Goal: Task Accomplishment & Management: Manage account settings

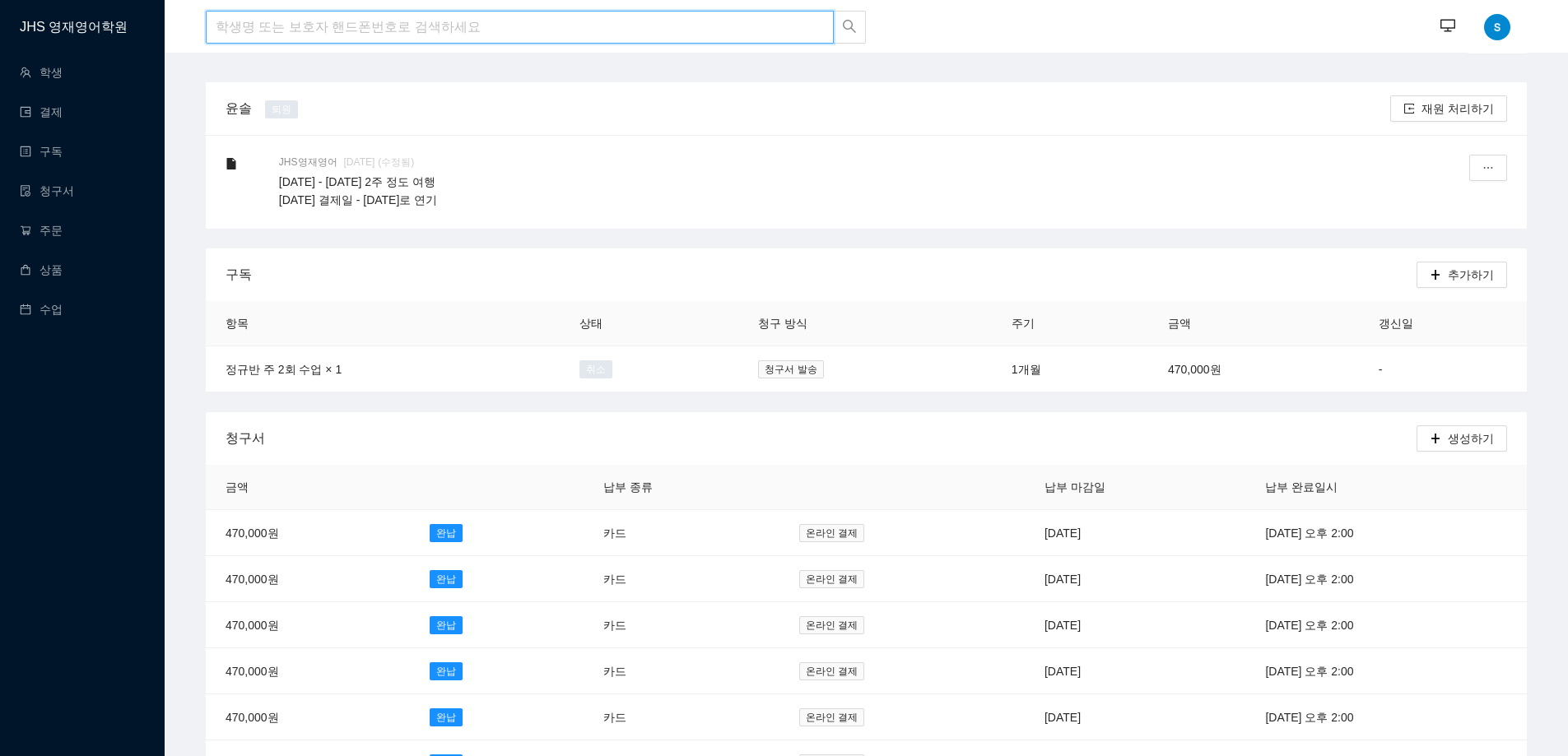
click at [369, 30] on input "search" at bounding box center [520, 27] width 628 height 33
type input "d"
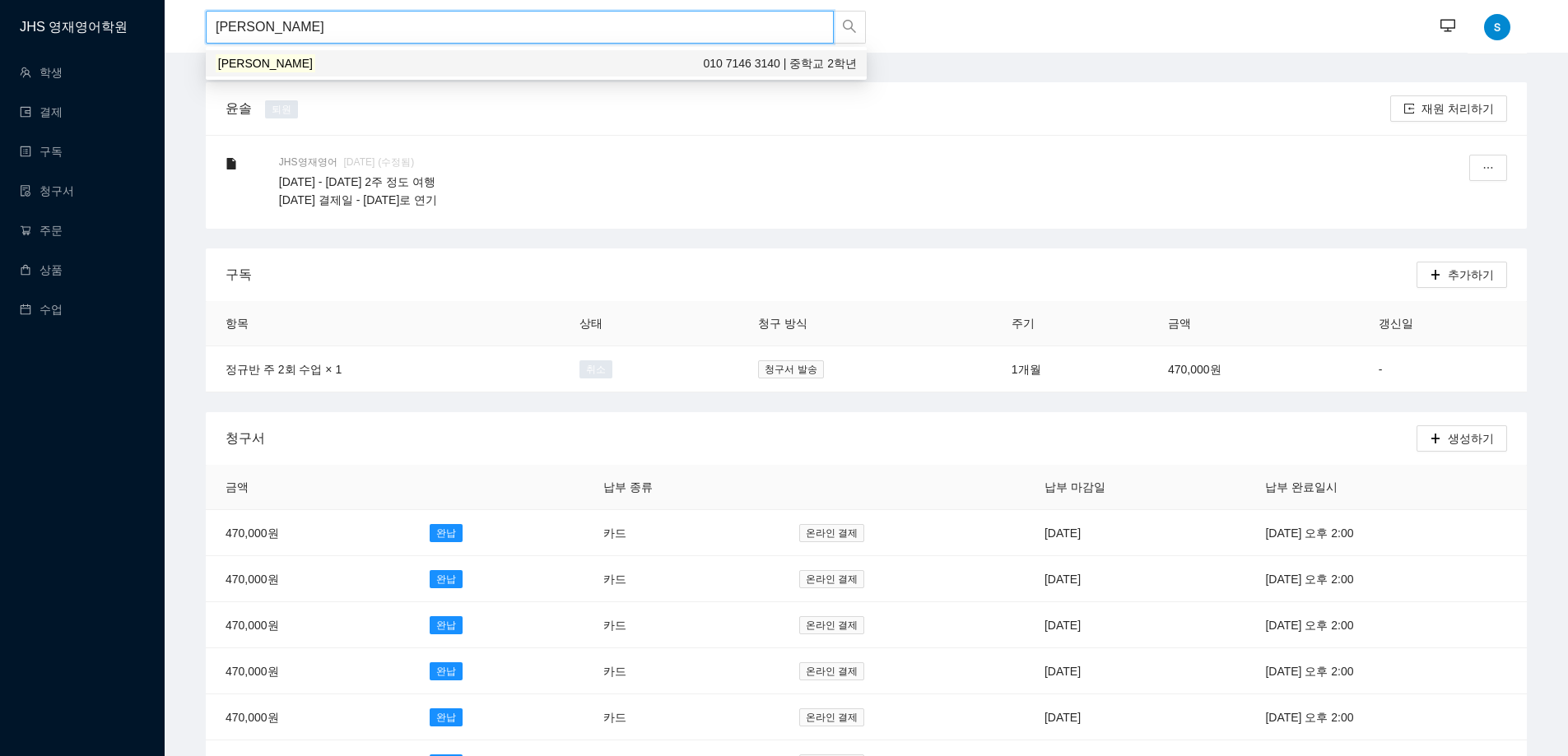
click at [286, 72] on div "[PERSON_NAME] 010 7146 3140 | 중학교 2학년" at bounding box center [536, 63] width 642 height 18
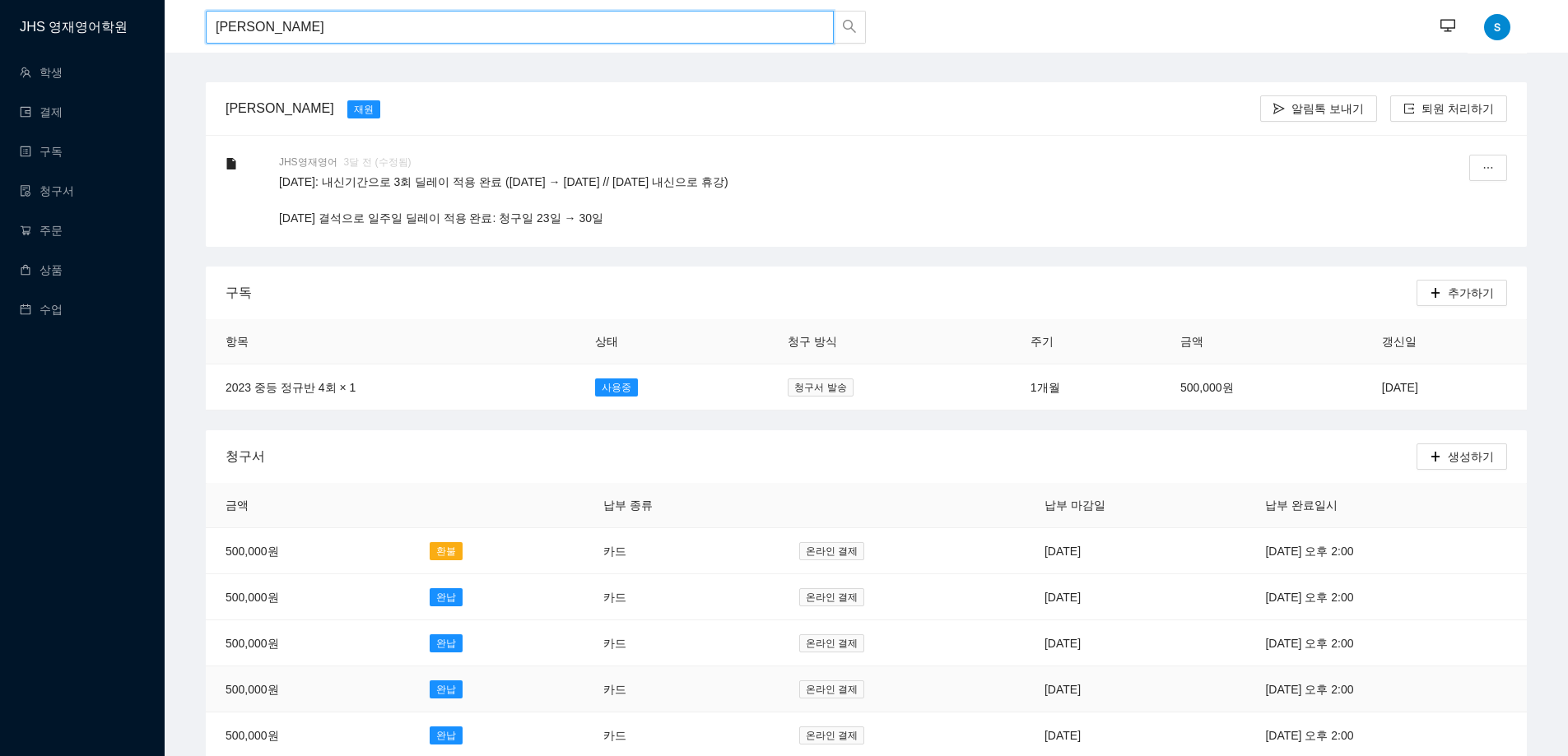
type input "[PERSON_NAME]"
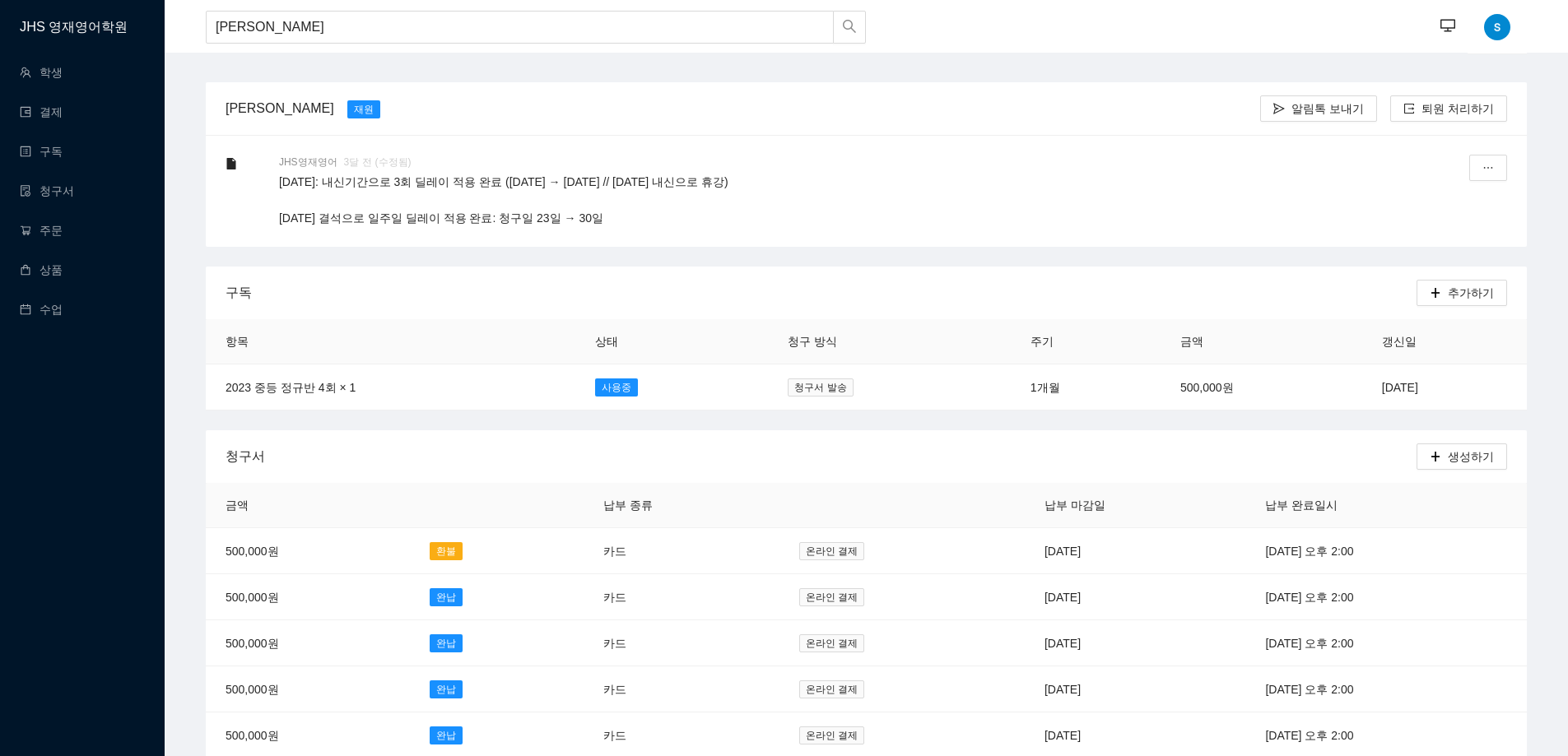
click at [1041, 101] on div "[PERSON_NAME] [PERSON_NAME]" at bounding box center [743, 108] width 1035 height 47
click at [1010, 195] on p "[DATE]: 내신기간으로 3회 딜레이 적용 완료 ([DATE] → [DATE] // [DATE] 내신으로 휴강) [DATE] 결석으로 일주일…" at bounding box center [839, 200] width 1121 height 54
click at [1449, 104] on span "퇴원 처리하기" at bounding box center [1458, 108] width 73 height 18
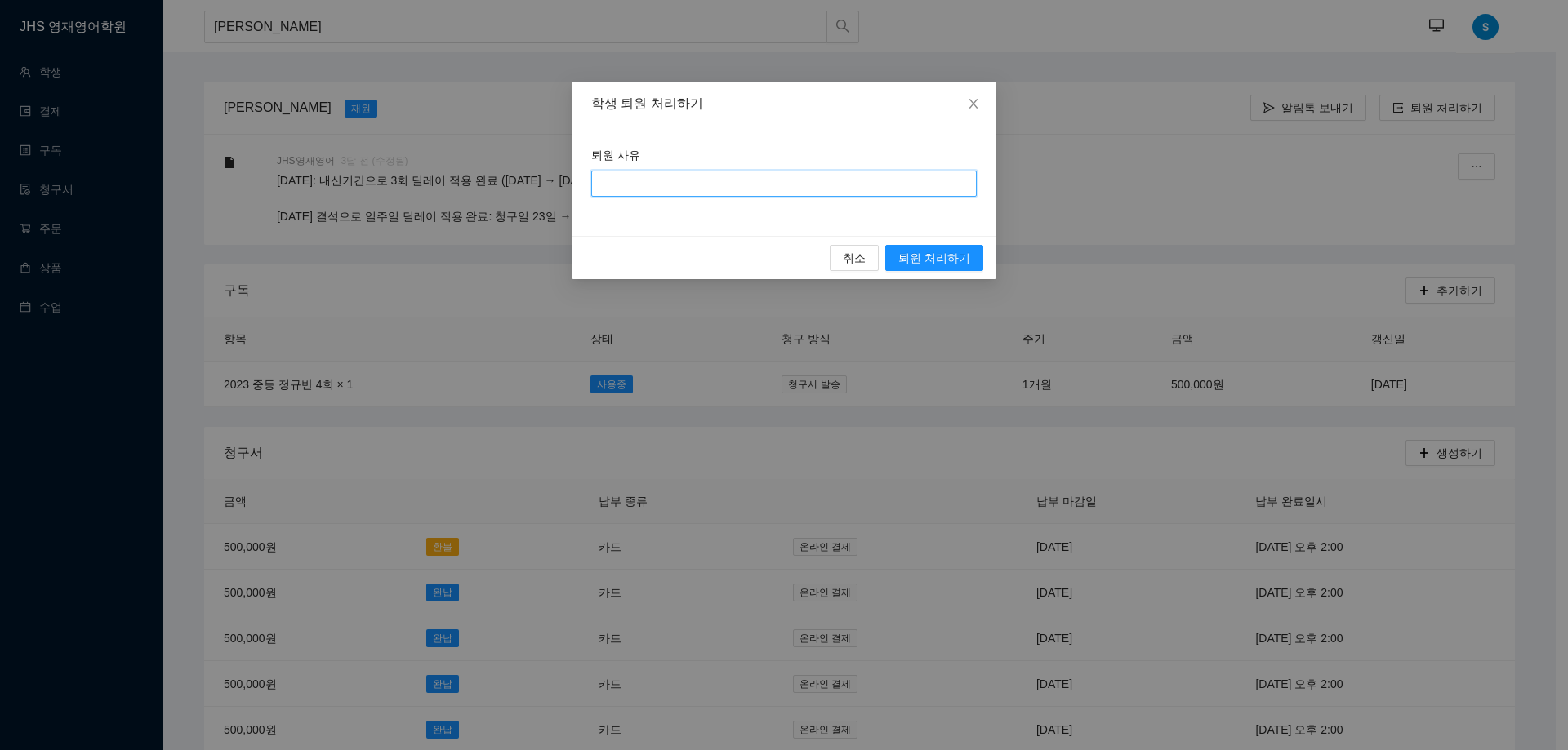
click at [790, 185] on input "퇴원 사유" at bounding box center [784, 184] width 386 height 26
type input "대회준비"
click at [966, 263] on span "퇴원 처리하기" at bounding box center [934, 258] width 72 height 18
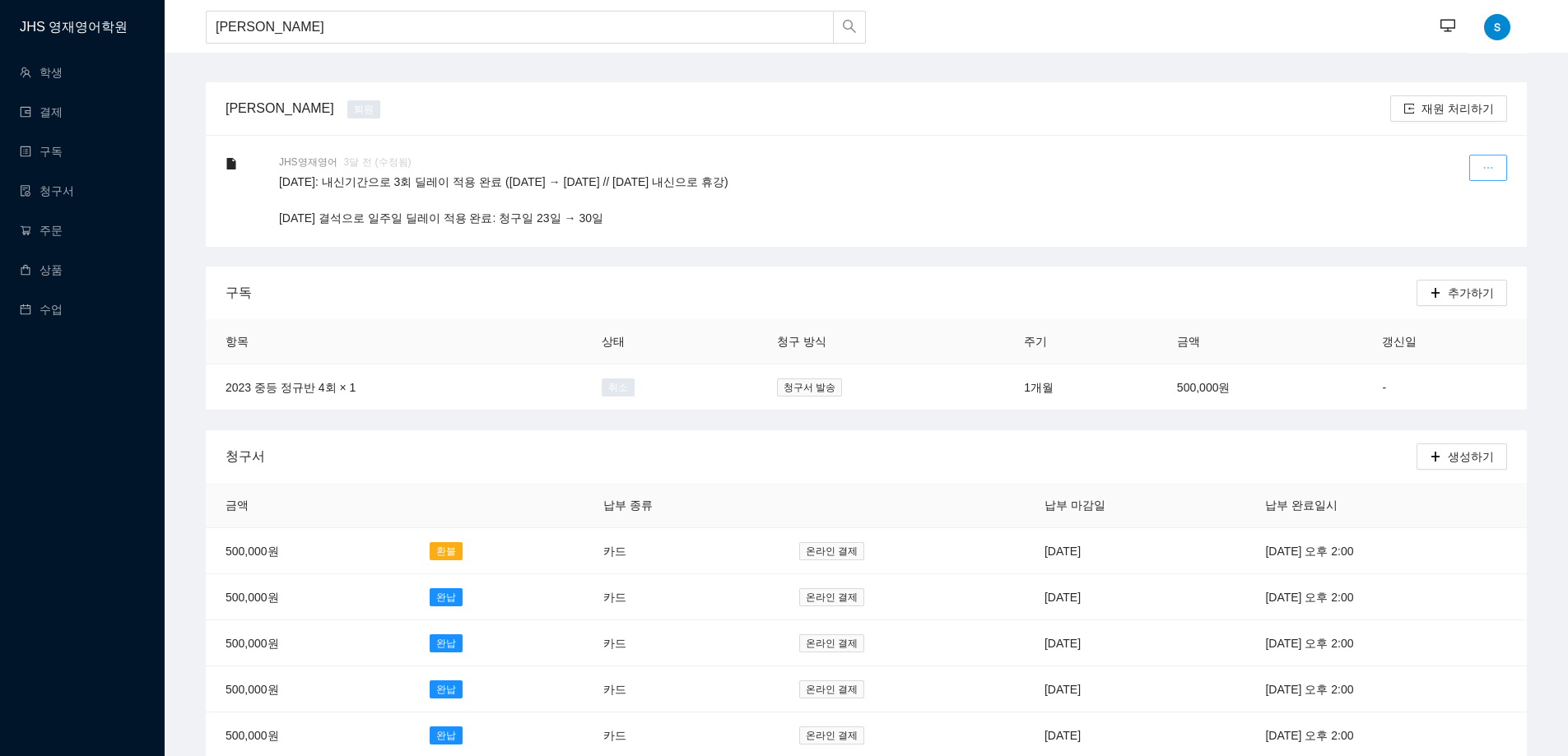
click at [1483, 172] on button "button" at bounding box center [1488, 168] width 38 height 27
click at [1450, 207] on div "수정하기" at bounding box center [1448, 209] width 88 height 43
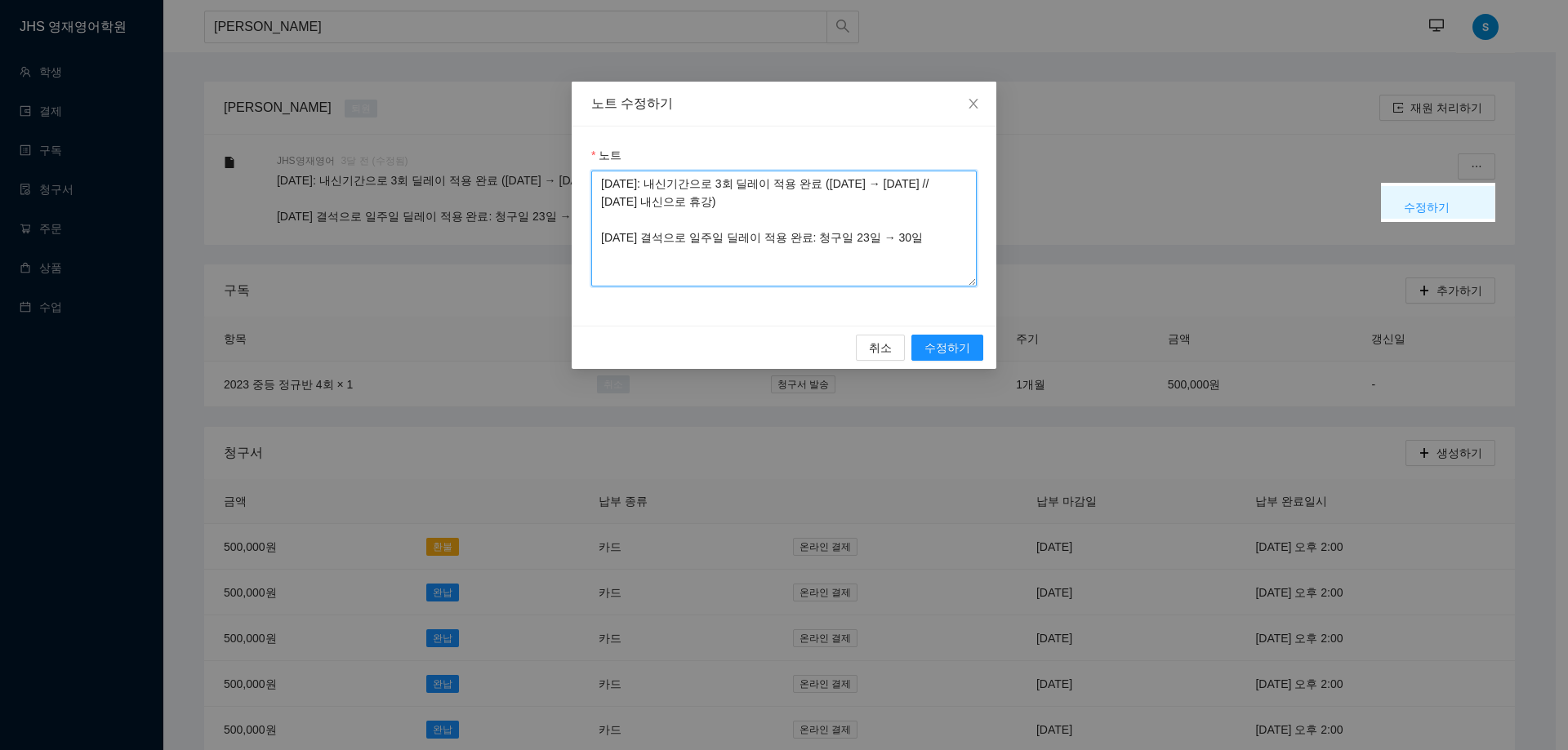
click at [596, 186] on textarea "[DATE]: 내신기간으로 3회 딜레이 적용 완료 ([DATE] → [DATE] // [DATE] 내신으로 휴강) [DATE] 결석으로 일주일…" at bounding box center [784, 229] width 386 height 116
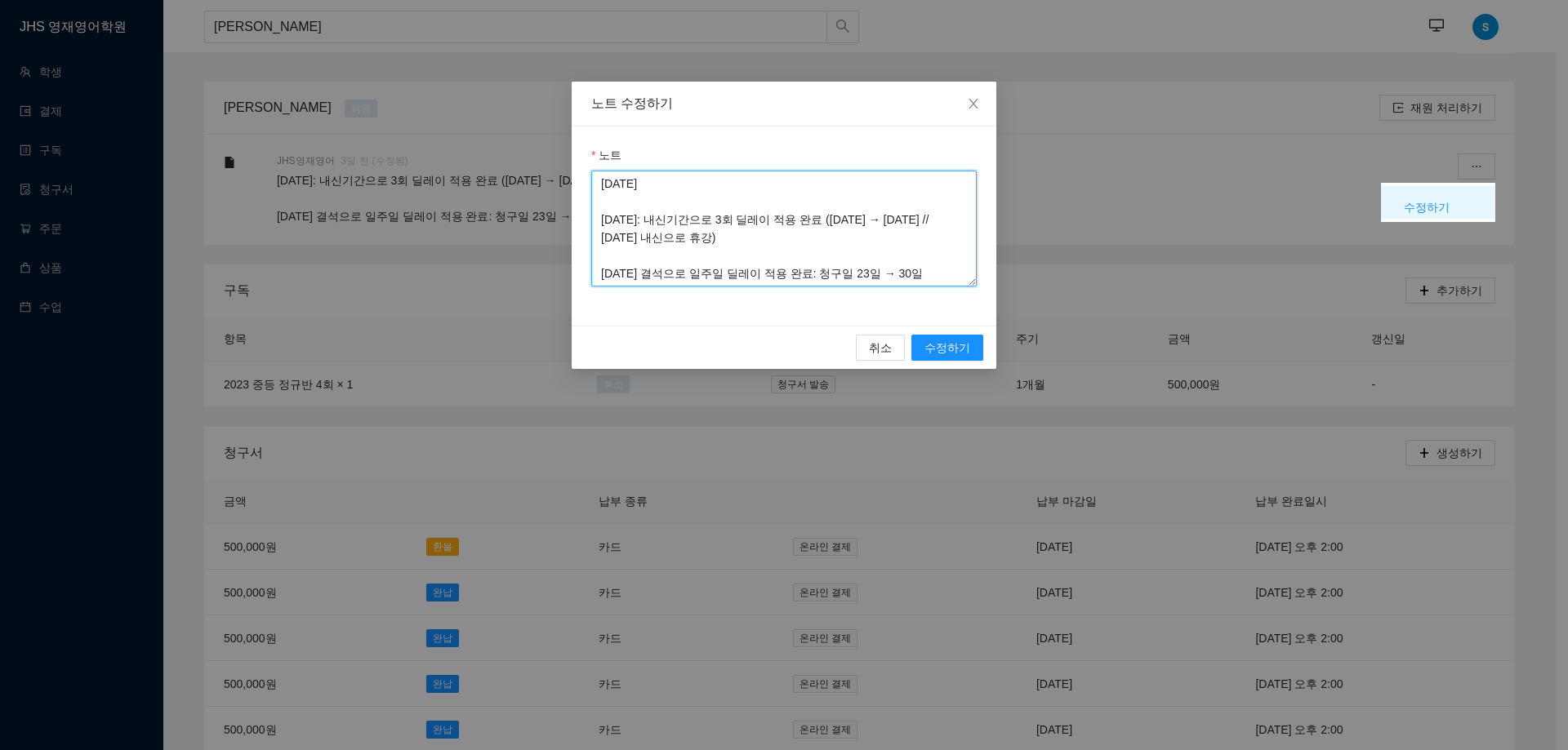
click at [671, 184] on textarea "[DATE] [DATE]: 내신기간으로 3회 딜레이 적용 완료 ([DATE] → [DATE] // [DATE] 내신으로 휴강) [DATE] 결…" at bounding box center [784, 229] width 386 height 116
type textarea "[DATE]: 전람회 및 대회준비로 퇴원처리 [DATE]: 내신기간으로 3회 딜레이 적용 완료 ([DATE] → [DATE] // [DATE]…"
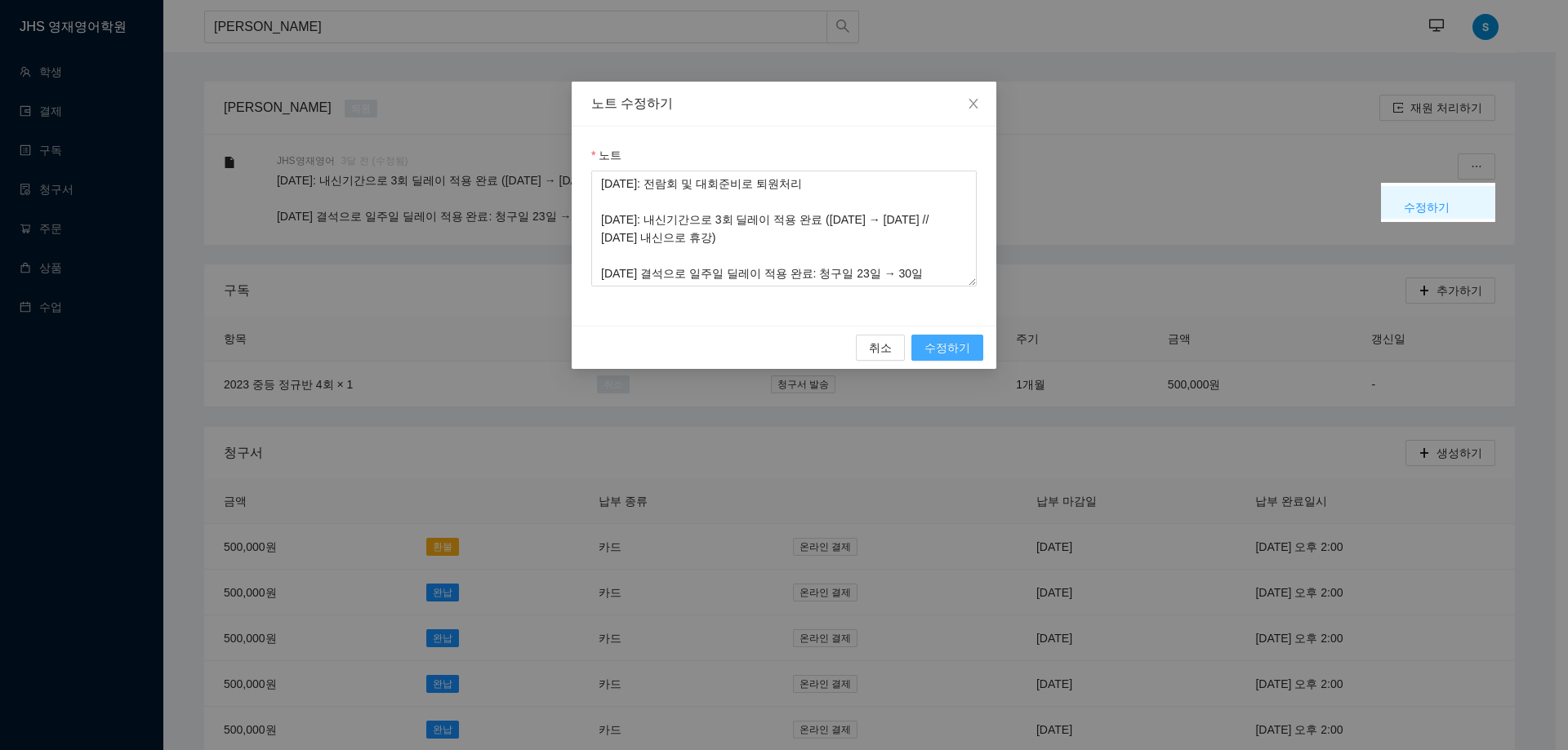
click at [951, 341] on span "수정하기" at bounding box center [947, 348] width 46 height 18
